Goal: Transaction & Acquisition: Download file/media

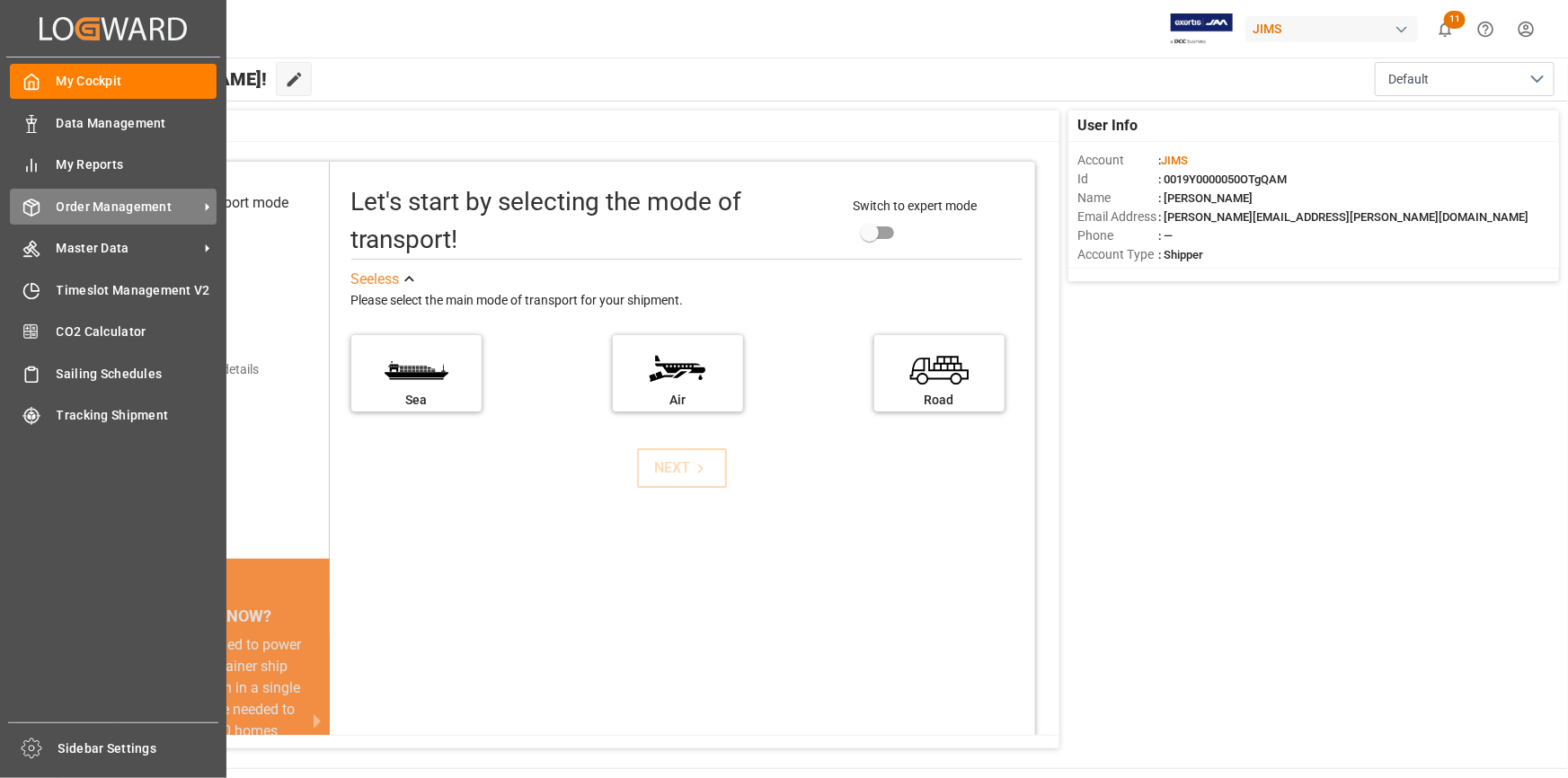
click at [62, 214] on span "Order Management" at bounding box center [127, 206] width 142 height 19
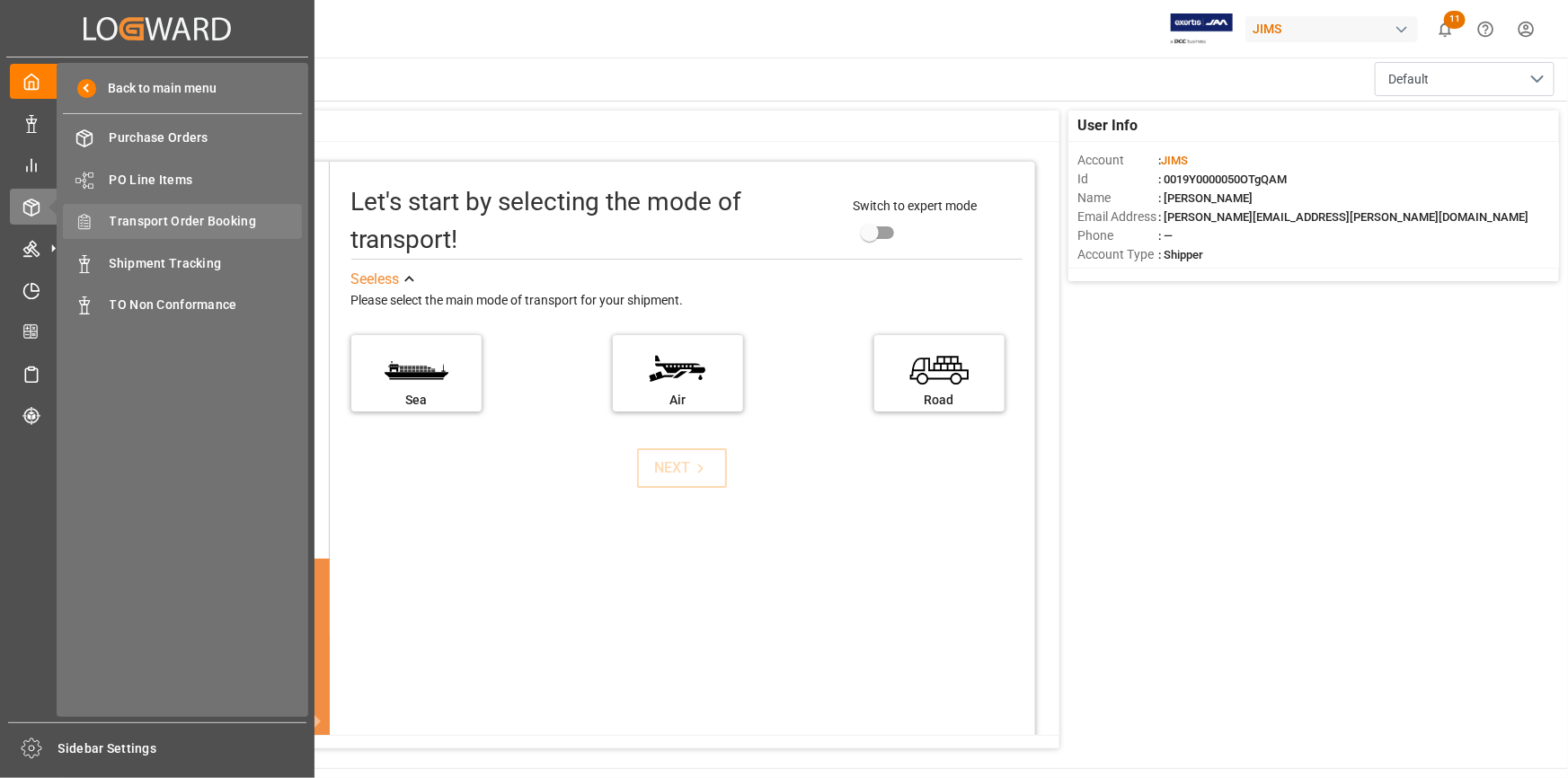
click at [139, 234] on div "Transport Order Booking Transport Order Booking" at bounding box center [182, 222] width 239 height 35
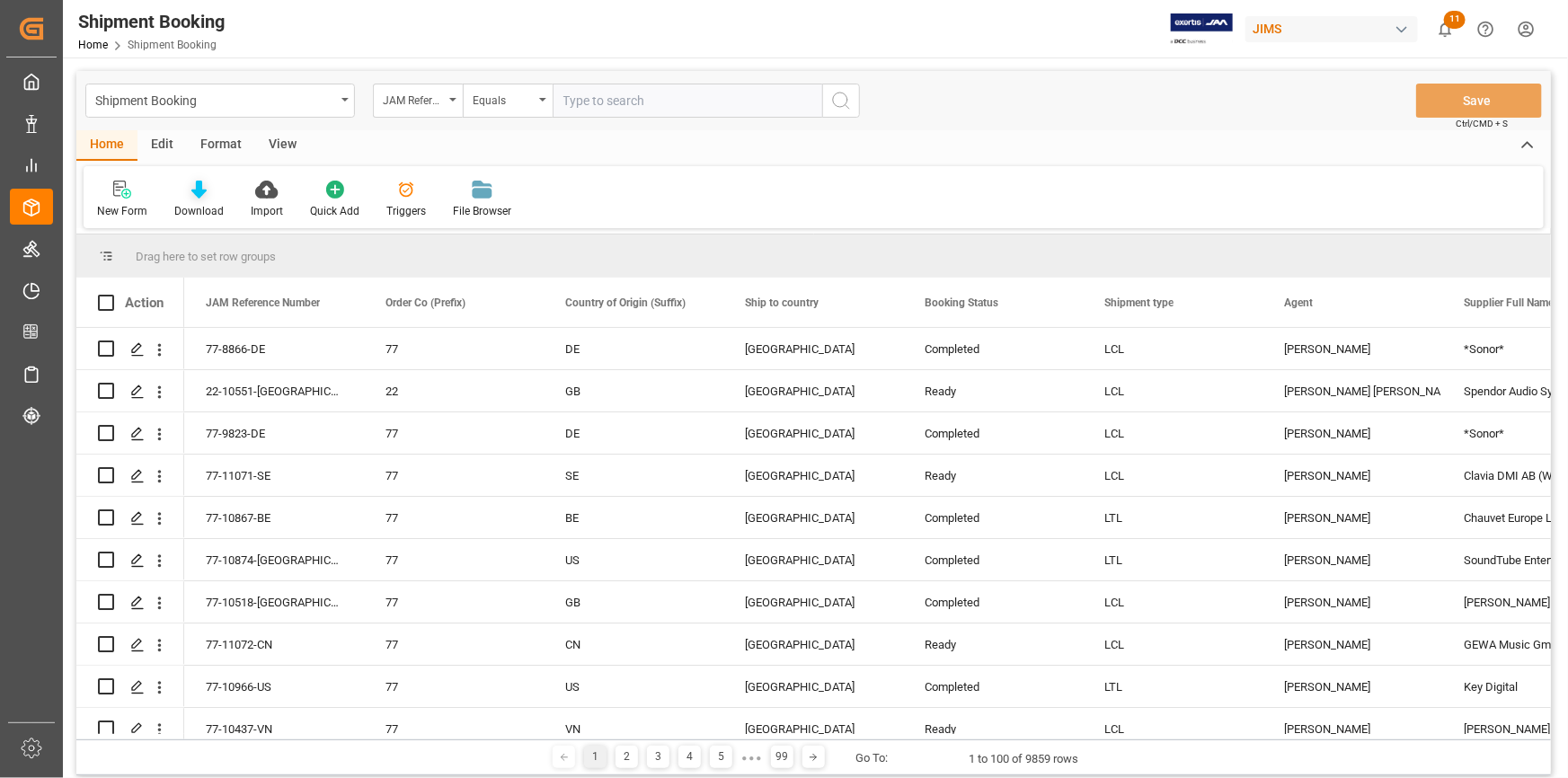
click at [196, 191] on icon at bounding box center [199, 190] width 16 height 18
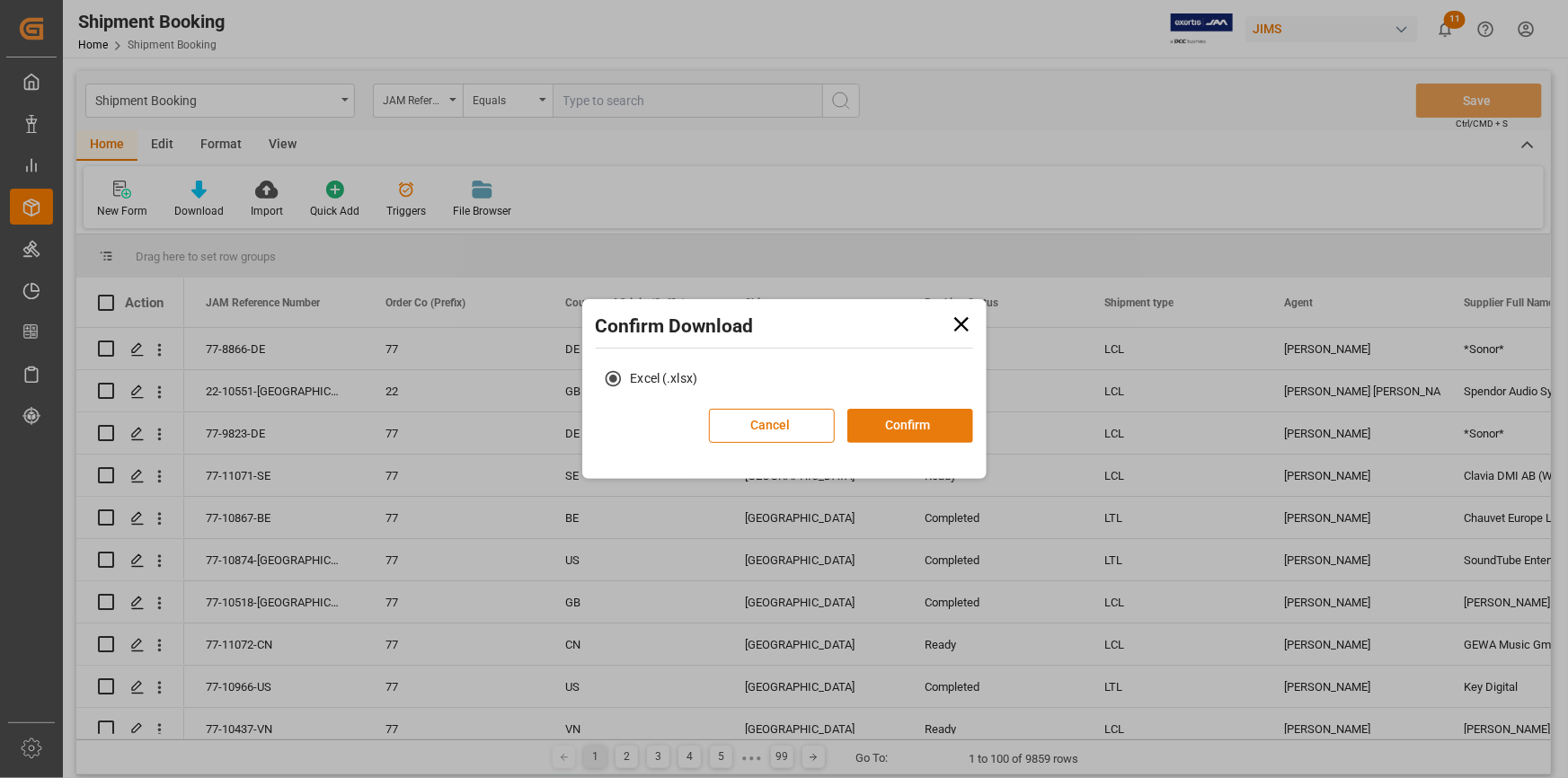
click at [930, 429] on button "Confirm" at bounding box center [910, 425] width 126 height 34
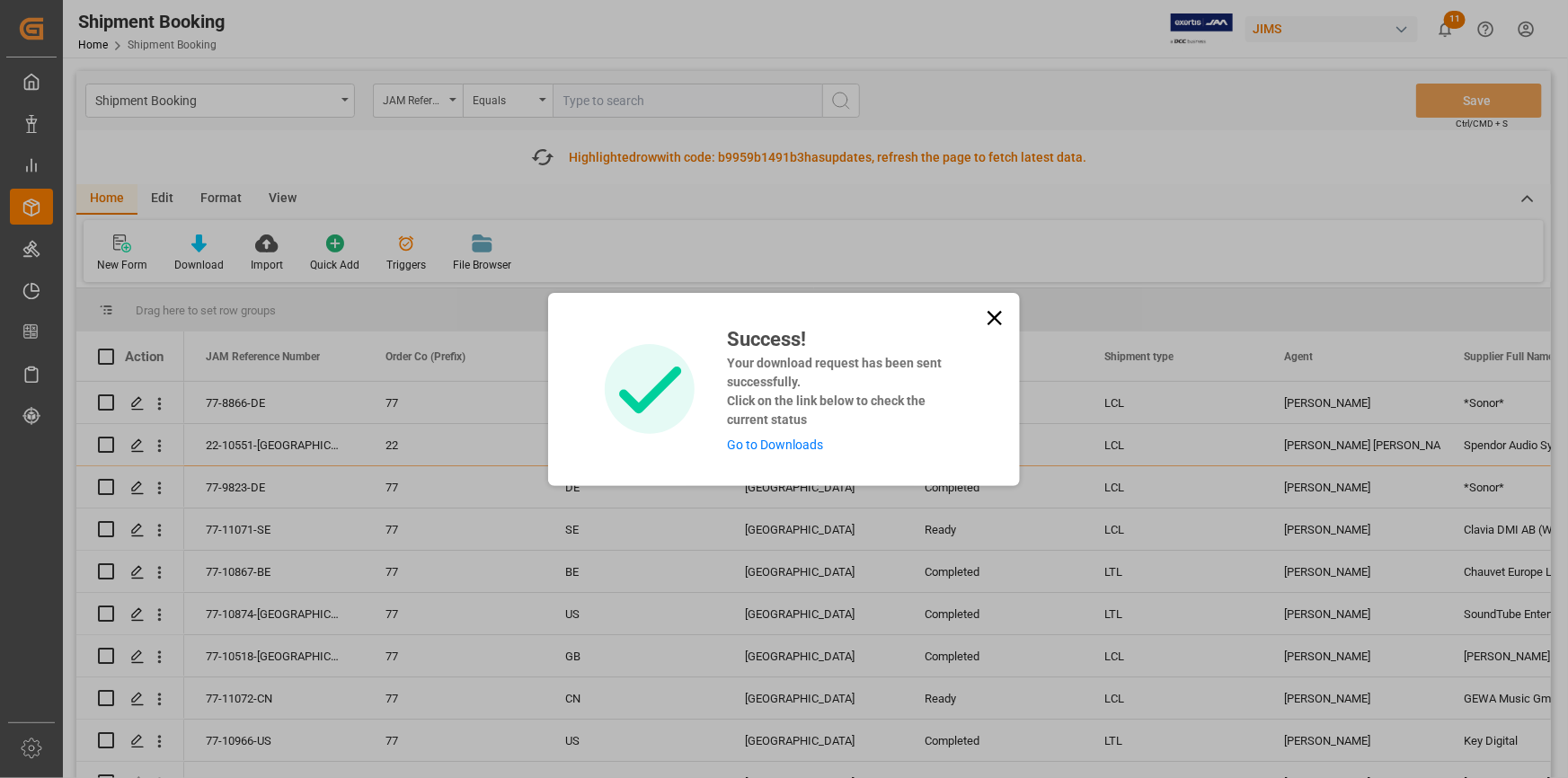
click at [788, 440] on link "Go to Downloads" at bounding box center [774, 445] width 96 height 15
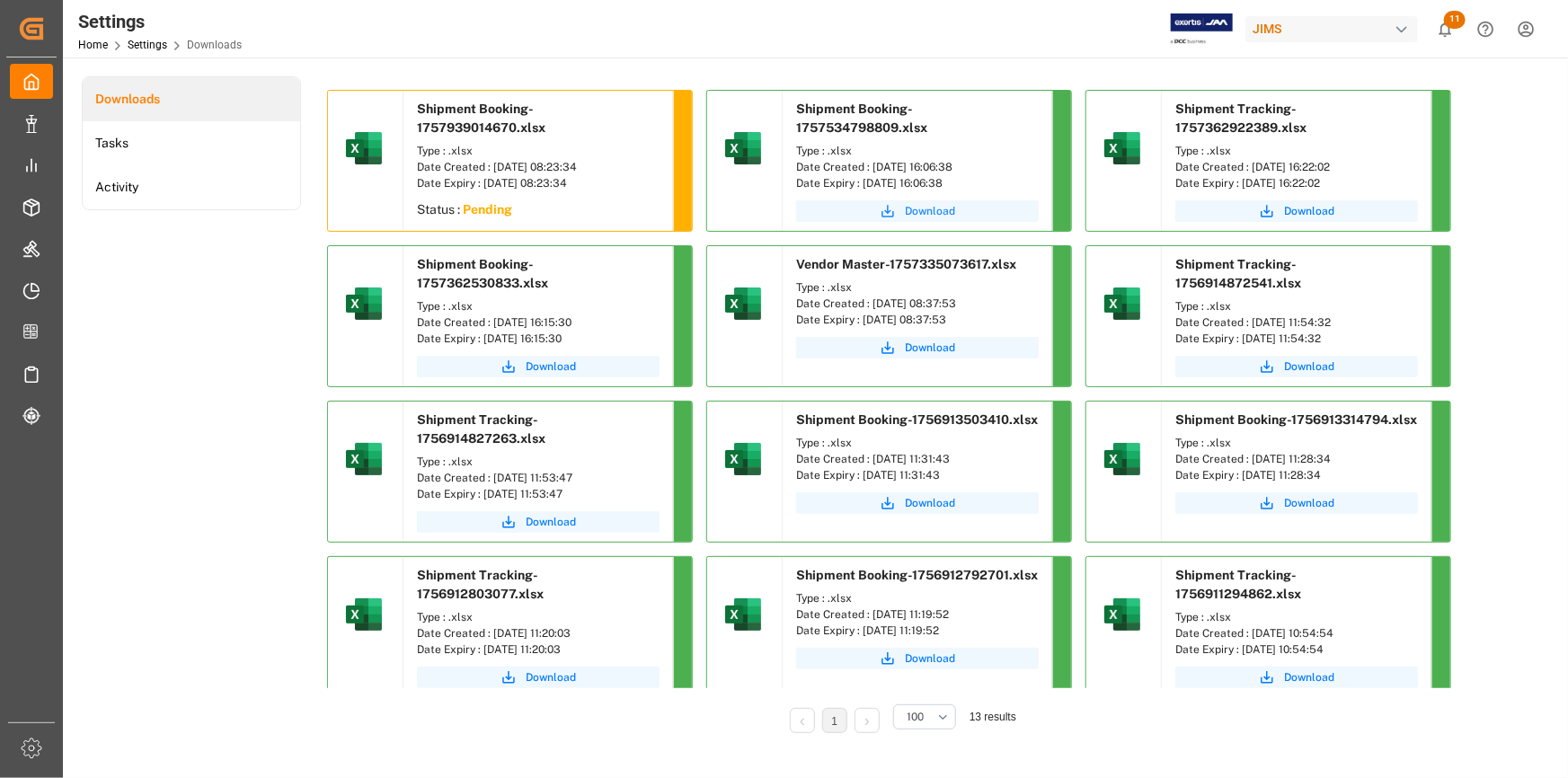
click at [931, 201] on button "Download" at bounding box center [917, 211] width 242 height 22
click at [560, 203] on span "Download" at bounding box center [550, 211] width 50 height 17
